Goal: Navigation & Orientation: Find specific page/section

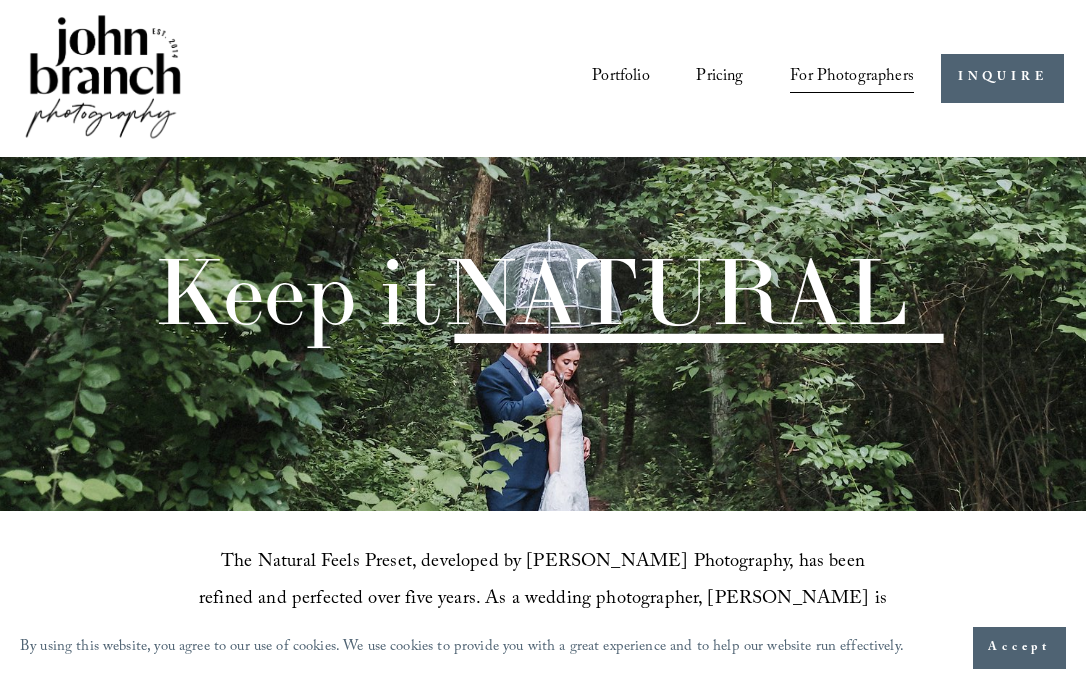
click at [636, 66] on link "Portfolio" at bounding box center [620, 78] width 57 height 35
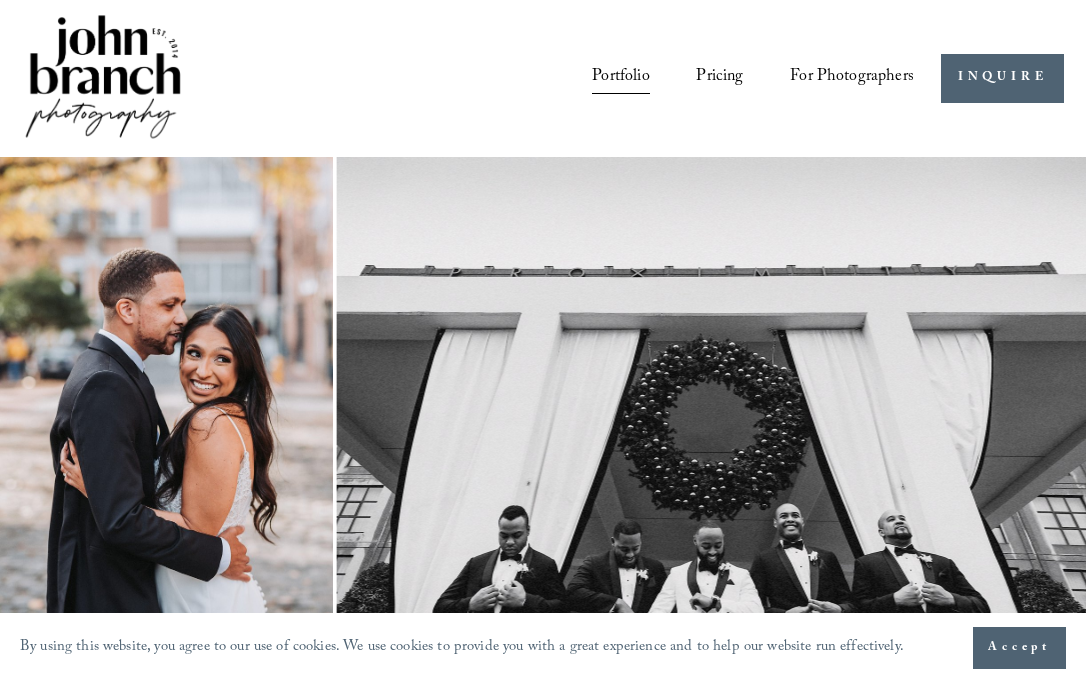
click at [602, 74] on link "Portfolio" at bounding box center [620, 78] width 57 height 35
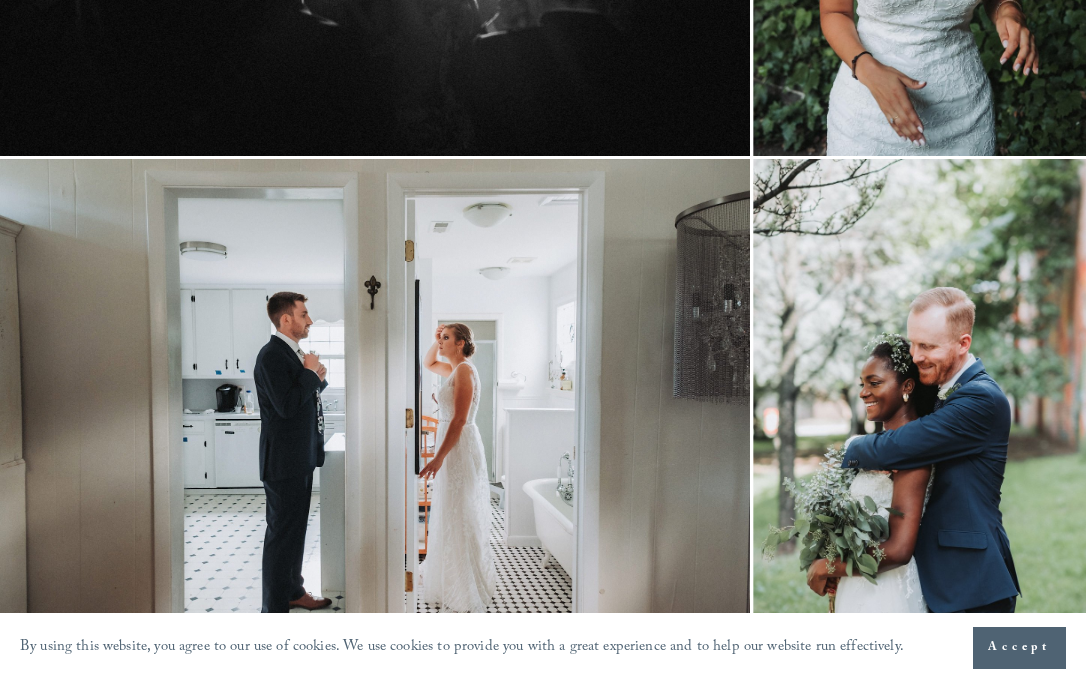
scroll to position [1661, 0]
